Goal: Communication & Community: Answer question/provide support

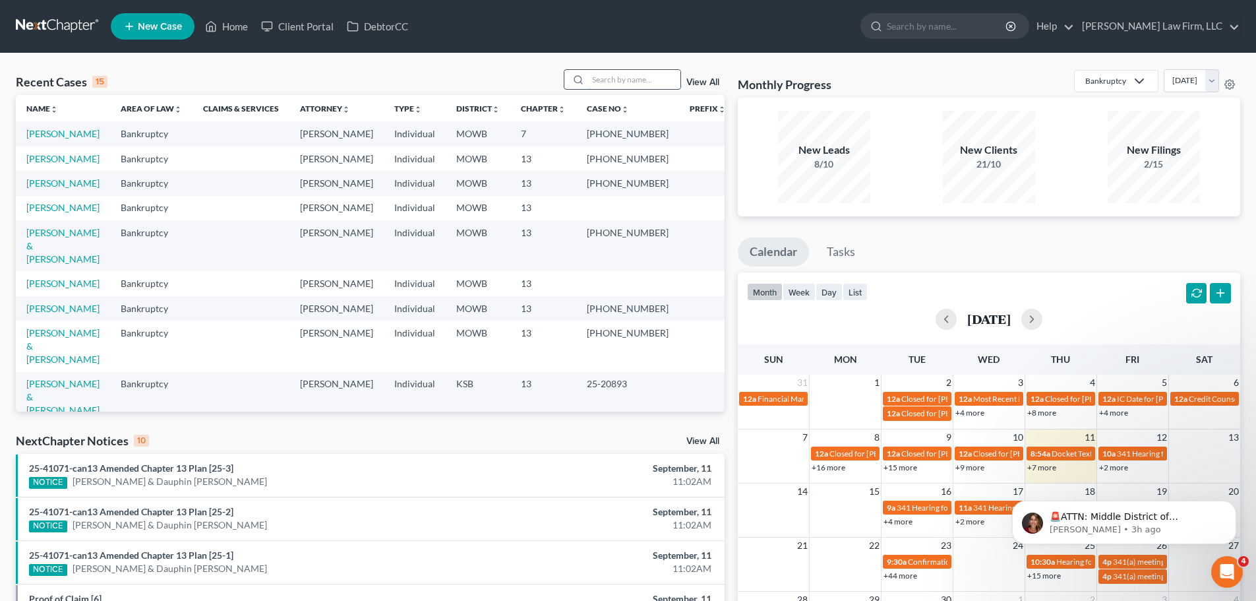
click at [600, 77] on input "search" at bounding box center [634, 79] width 92 height 19
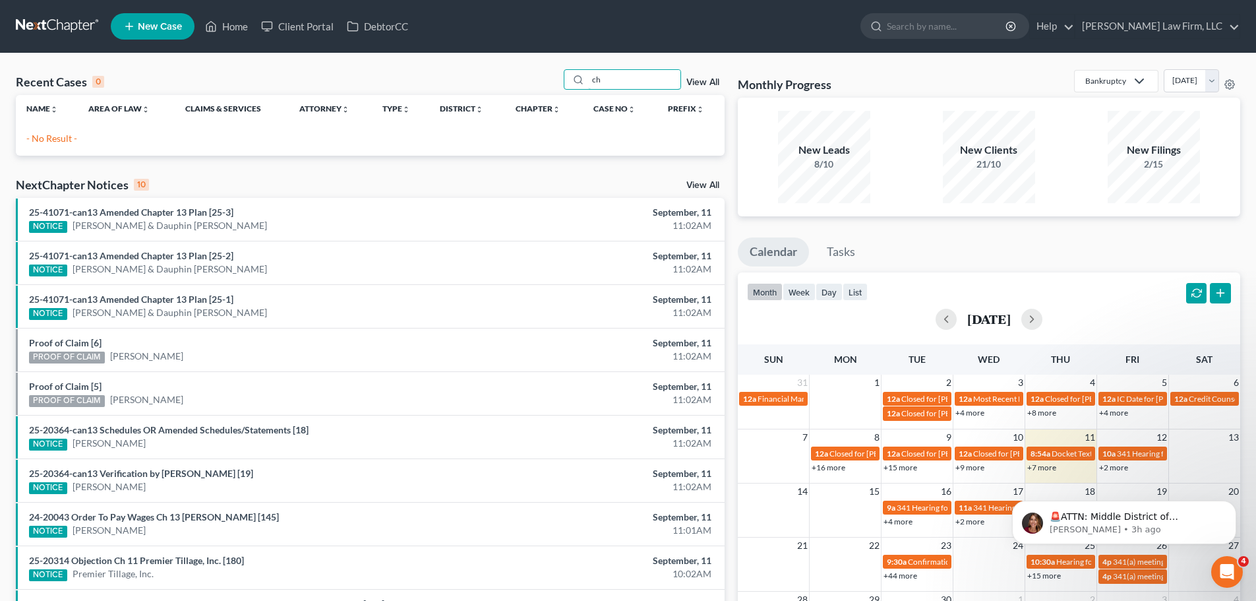
type input "c"
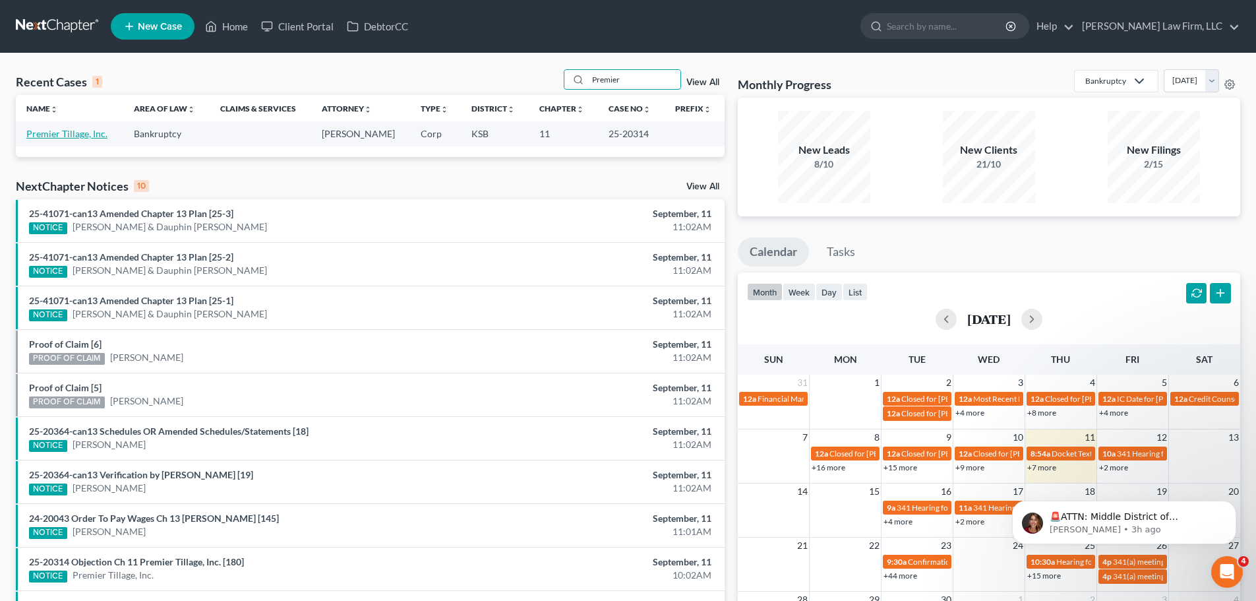
type input "Premier"
click at [70, 131] on link "Premier Tillage, Inc." at bounding box center [66, 133] width 81 height 11
select select "6"
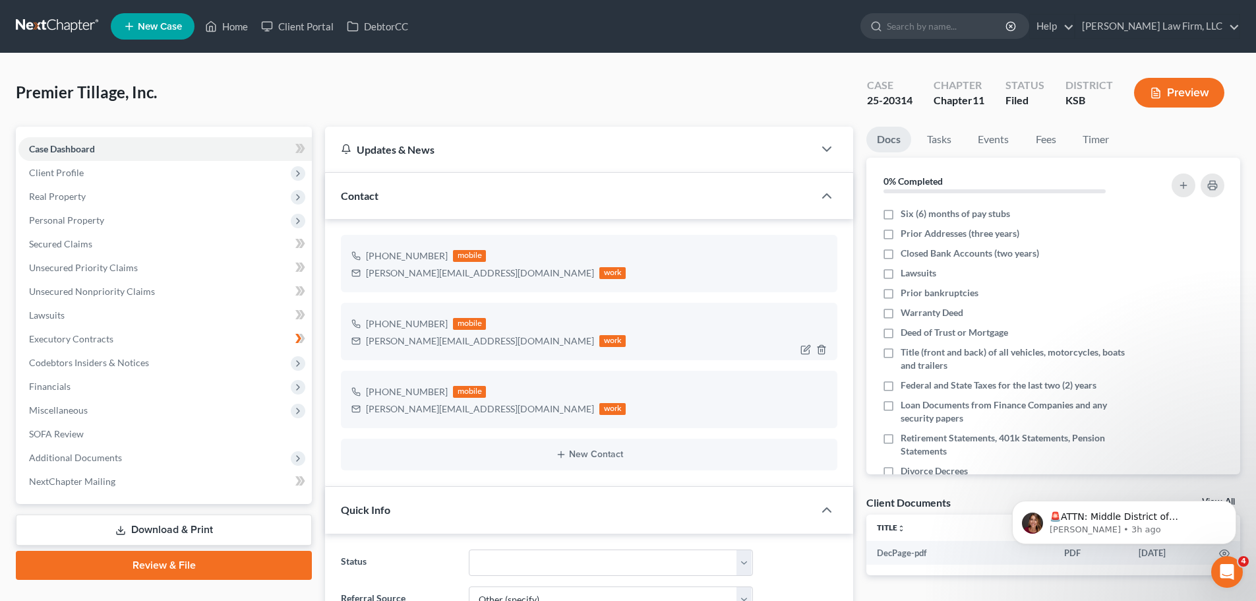
scroll to position [917, 0]
click at [234, 22] on link "Home" at bounding box center [227, 27] width 56 height 24
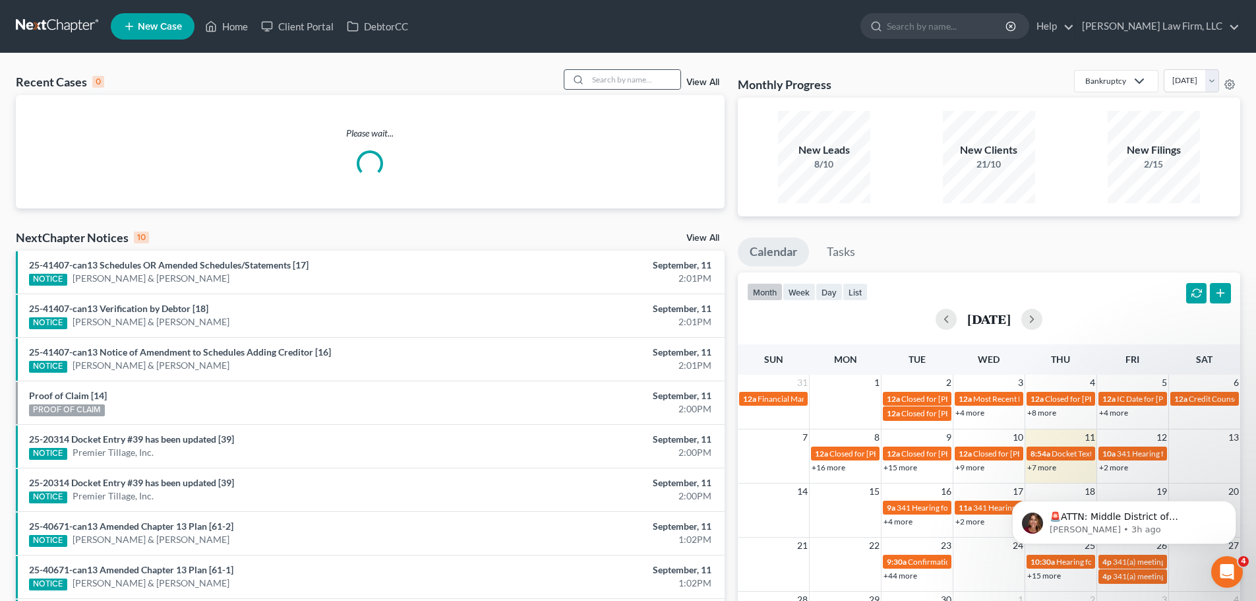
click at [588, 78] on div at bounding box center [577, 79] width 24 height 19
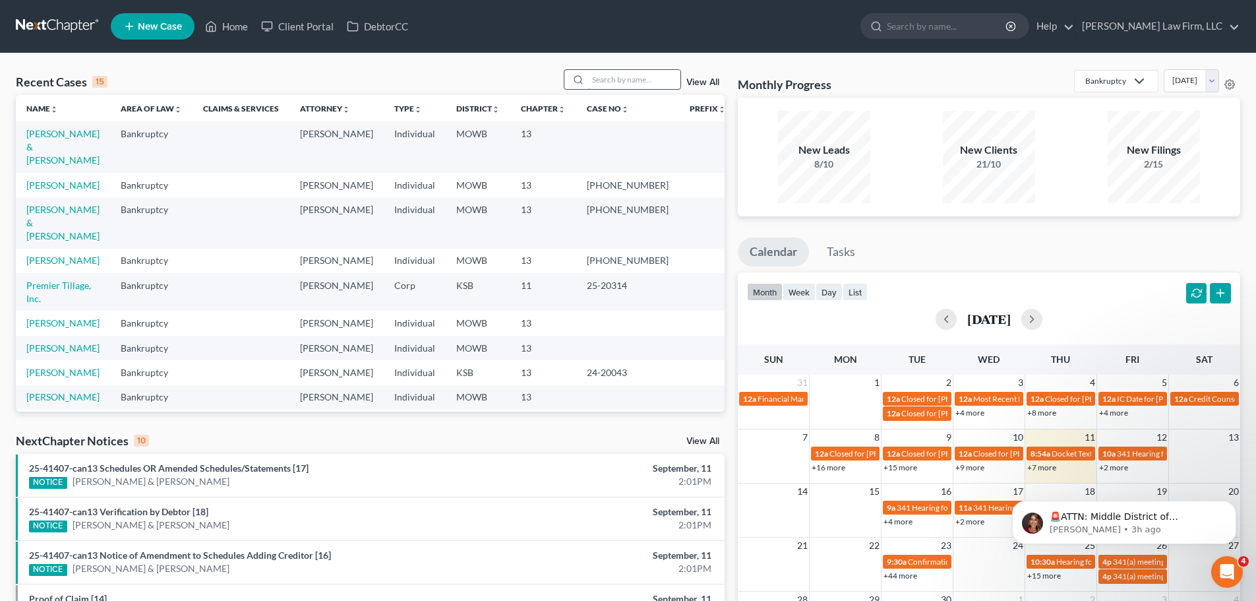
click at [609, 78] on input "search" at bounding box center [634, 79] width 92 height 19
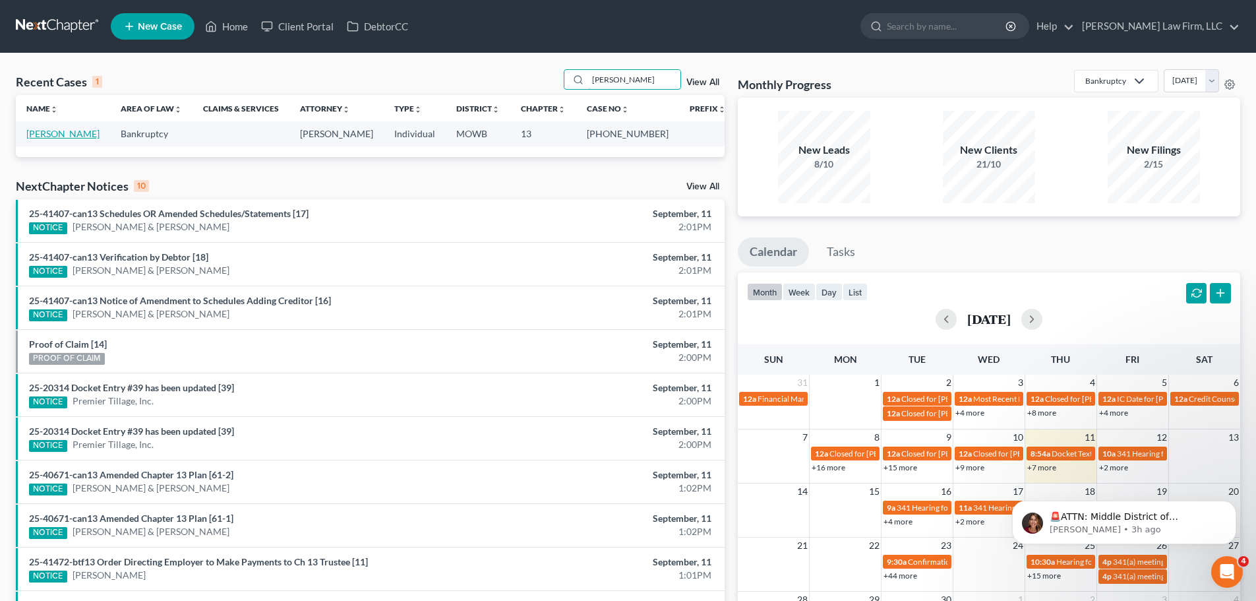
type input "[PERSON_NAME]"
click at [46, 135] on link "[PERSON_NAME]" at bounding box center [62, 133] width 73 height 11
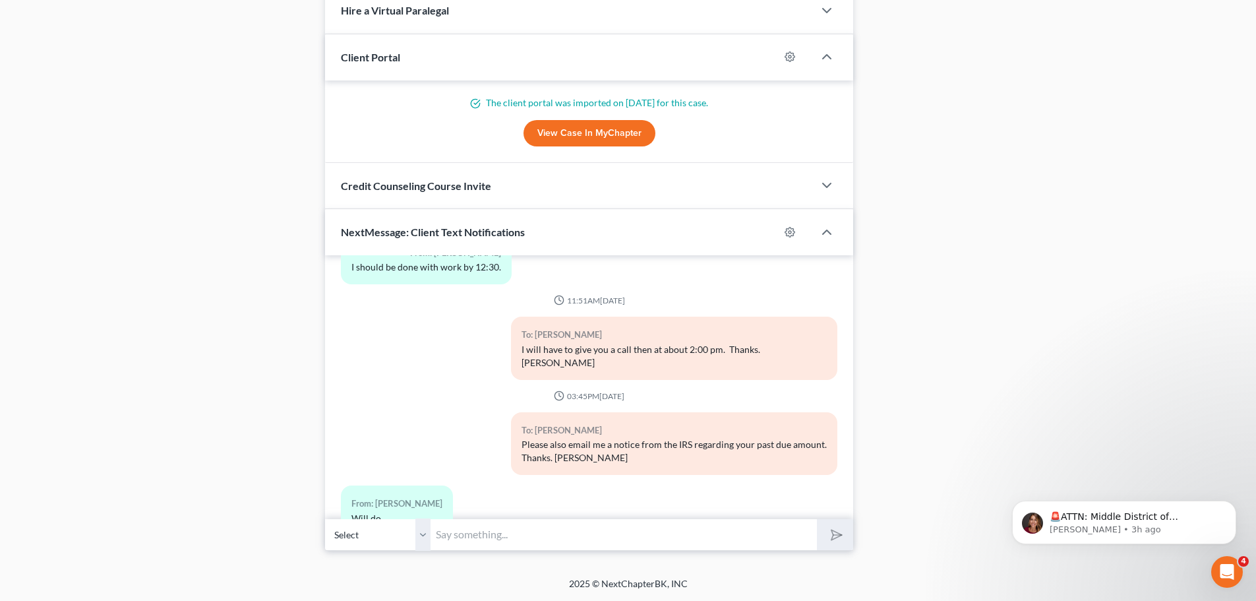
scroll to position [3369, 0]
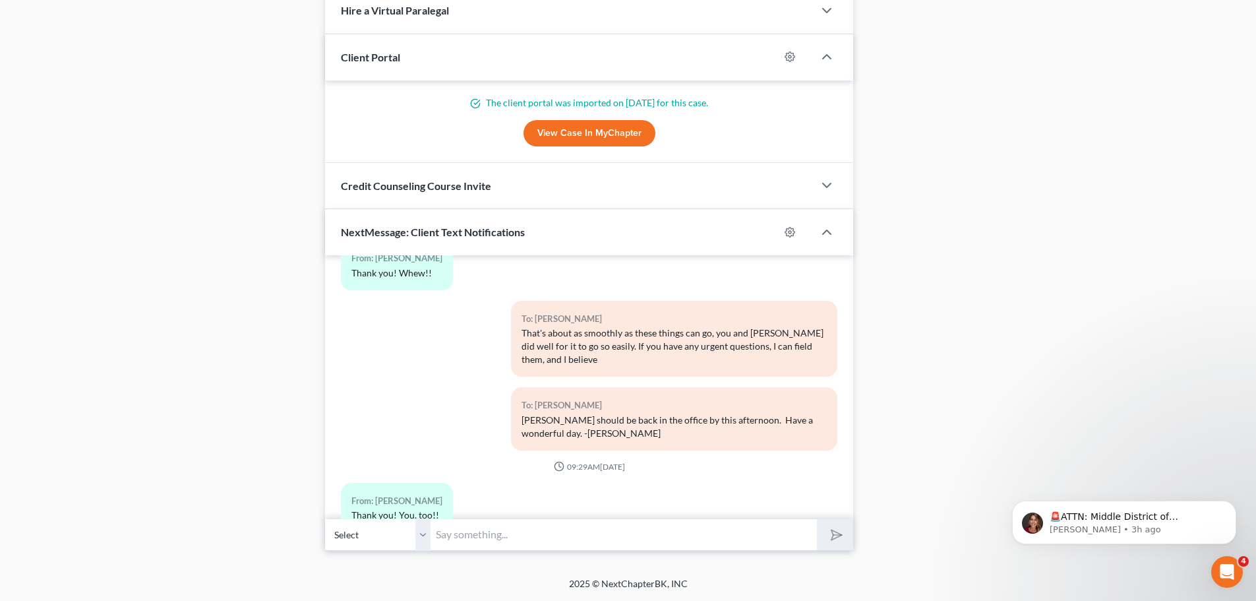
drag, startPoint x: 433, startPoint y: 532, endPoint x: 421, endPoint y: 524, distance: 13.9
click at [433, 532] on input "text" at bounding box center [624, 534] width 386 height 32
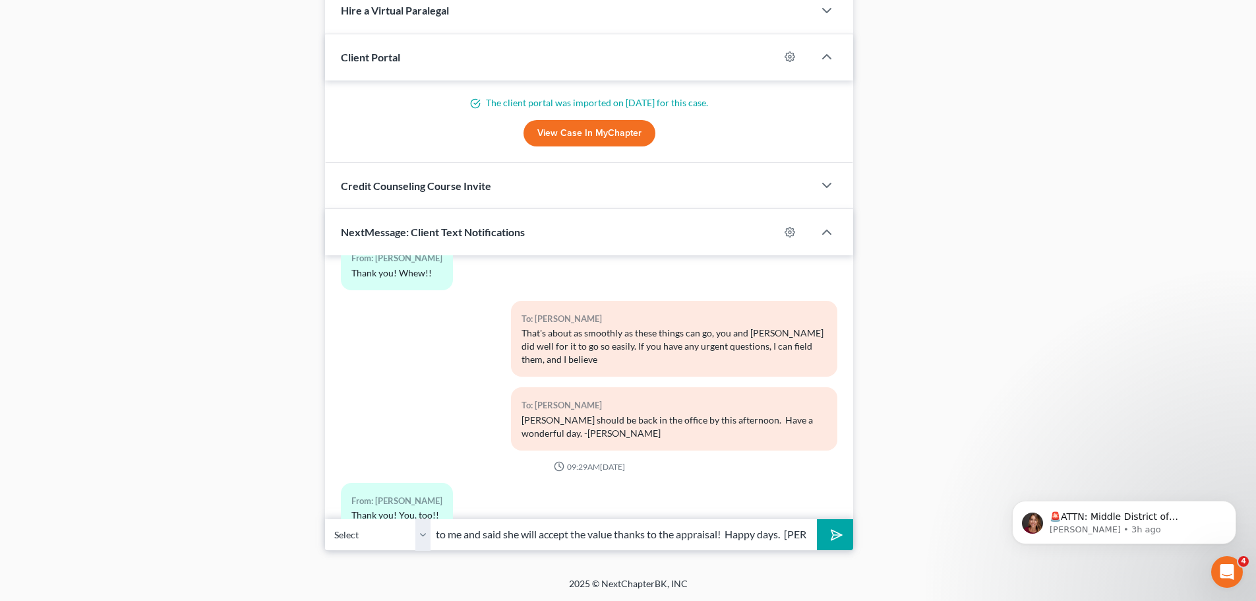
scroll to position [0, 114]
type input "The Trustee reached out to me and said she will accept the value thanks to the …"
click at [834, 532] on polygon "submit" at bounding box center [834, 535] width 16 height 16
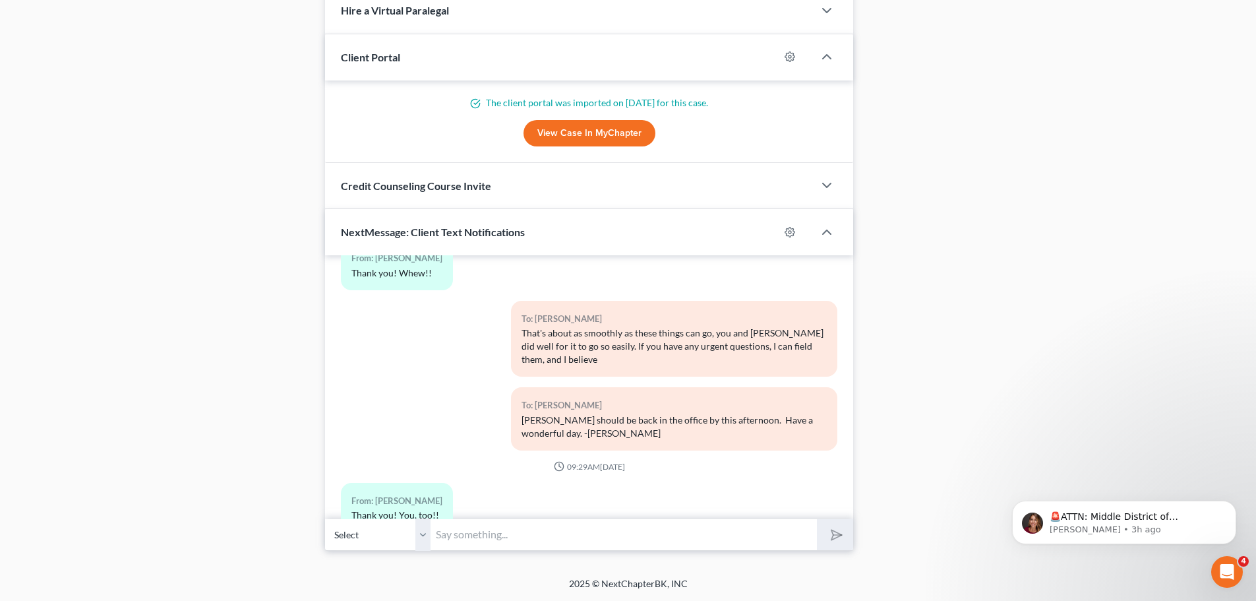
scroll to position [3464, 0]
